Goal: Find contact information: Find contact information

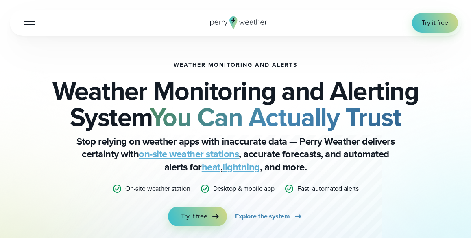
click at [445, 132] on icon at bounding box center [448, 135] width 7 height 7
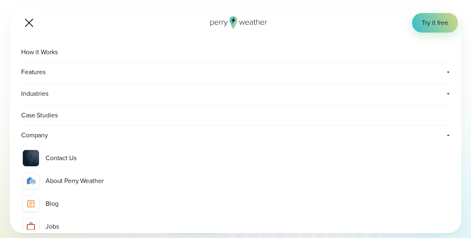
click at [46, 153] on div "Contact Us" at bounding box center [61, 158] width 31 height 10
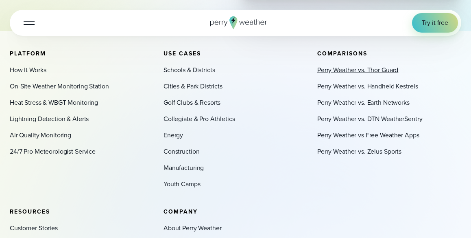
scroll to position [407, 0]
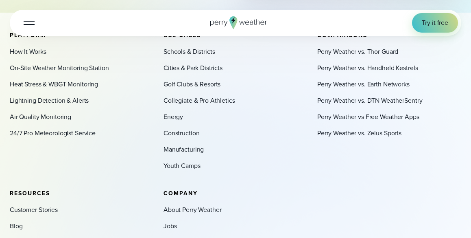
drag, startPoint x: 413, startPoint y: 176, endPoint x: 382, endPoint y: 196, distance: 37.3
click at [308, 190] on div "Company About Perry Weather Jobs Contact Us" at bounding box center [236, 226] width 144 height 73
